Goal: Task Accomplishment & Management: Complete application form

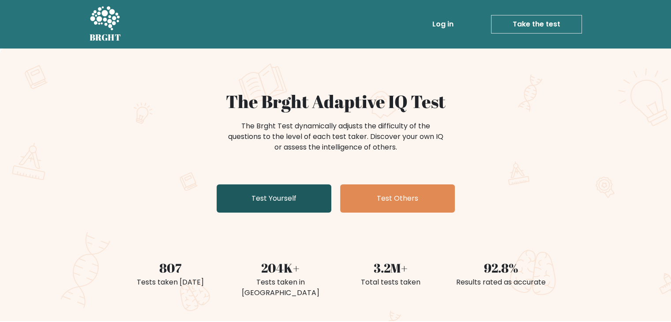
click at [273, 199] on link "Test Yourself" at bounding box center [274, 198] width 115 height 28
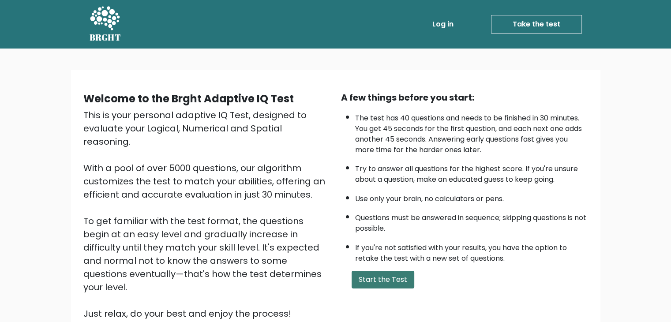
click at [378, 274] on button "Start the Test" at bounding box center [383, 280] width 63 height 18
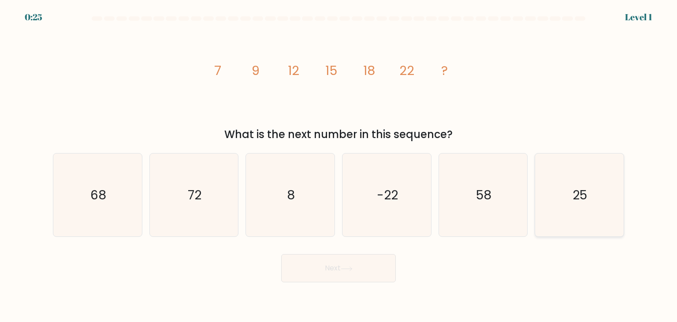
click at [573, 197] on text "25" at bounding box center [580, 195] width 15 height 18
click at [339, 165] on input "f. 25" at bounding box center [339, 163] width 0 height 4
radio input "true"
click at [356, 268] on button "Next" at bounding box center [338, 268] width 115 height 28
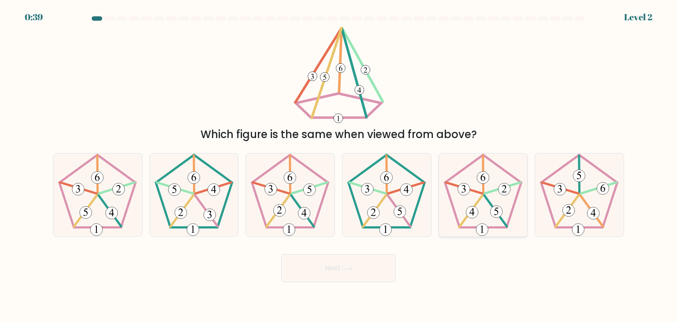
click at [503, 194] on 270 at bounding box center [504, 189] width 12 height 12
click at [339, 165] on input "e." at bounding box center [339, 163] width 0 height 4
radio input "true"
click at [346, 270] on icon at bounding box center [347, 268] width 12 height 5
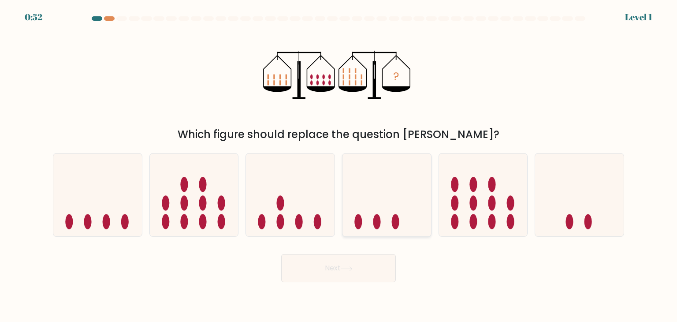
click at [402, 203] on icon at bounding box center [387, 194] width 89 height 73
click at [339, 165] on input "d." at bounding box center [339, 163] width 0 height 4
radio input "true"
click at [350, 268] on icon at bounding box center [347, 268] width 12 height 5
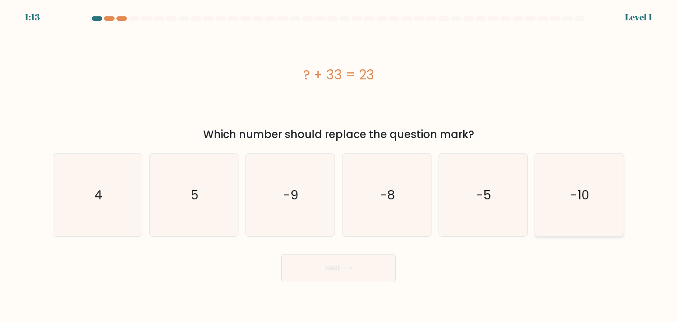
click at [568, 196] on icon "-10" at bounding box center [579, 194] width 83 height 83
click at [339, 165] on input "f. -10" at bounding box center [339, 163] width 0 height 4
radio input "true"
click at [360, 266] on button "Next" at bounding box center [338, 268] width 115 height 28
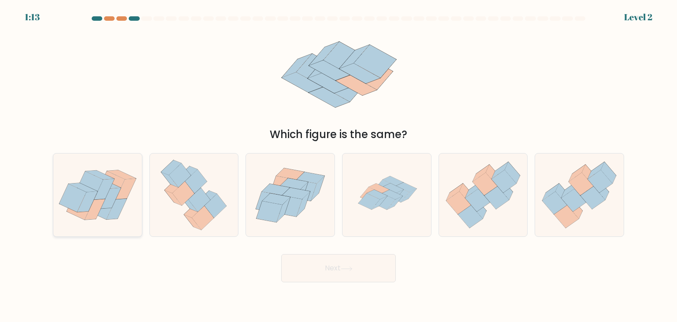
click at [100, 204] on icon at bounding box center [95, 209] width 20 height 21
click at [339, 165] on input "a." at bounding box center [339, 163] width 0 height 4
radio input "true"
click at [342, 269] on button "Next" at bounding box center [338, 268] width 115 height 28
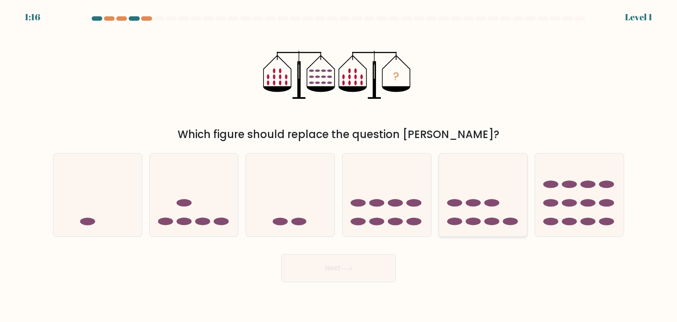
click at [461, 195] on icon at bounding box center [483, 194] width 89 height 73
click at [339, 165] on input "e." at bounding box center [339, 163] width 0 height 4
radio input "true"
click at [355, 274] on button "Next" at bounding box center [338, 268] width 115 height 28
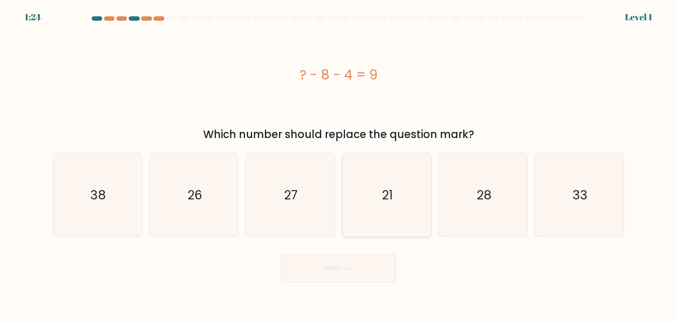
click at [386, 204] on icon "21" at bounding box center [386, 194] width 83 height 83
click at [339, 165] on input "d. 21" at bounding box center [339, 163] width 0 height 4
radio input "true"
click at [350, 269] on icon at bounding box center [346, 268] width 11 height 4
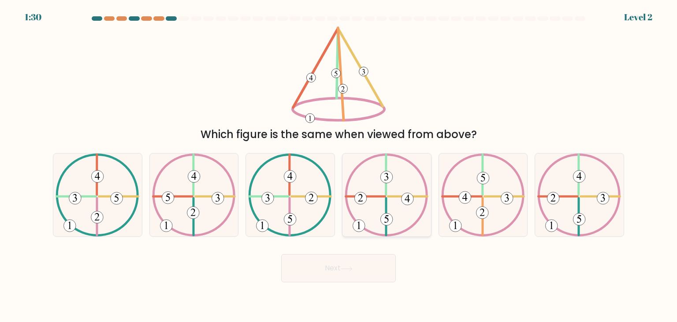
click at [365, 193] on icon at bounding box center [387, 194] width 84 height 83
click at [339, 165] on input "d." at bounding box center [339, 163] width 0 height 4
radio input "true"
click at [348, 275] on button "Next" at bounding box center [338, 268] width 115 height 28
